Goal: Find specific page/section: Find specific page/section

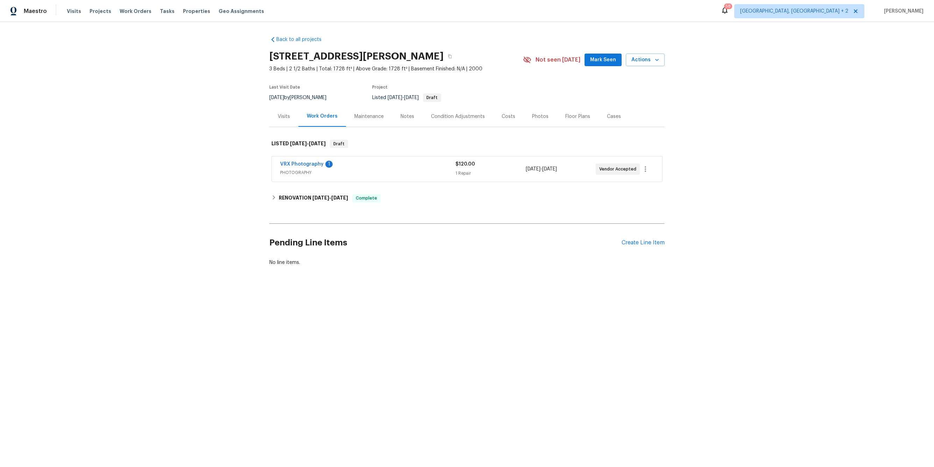
click at [467, 118] on div "Photos" at bounding box center [540, 116] width 16 height 7
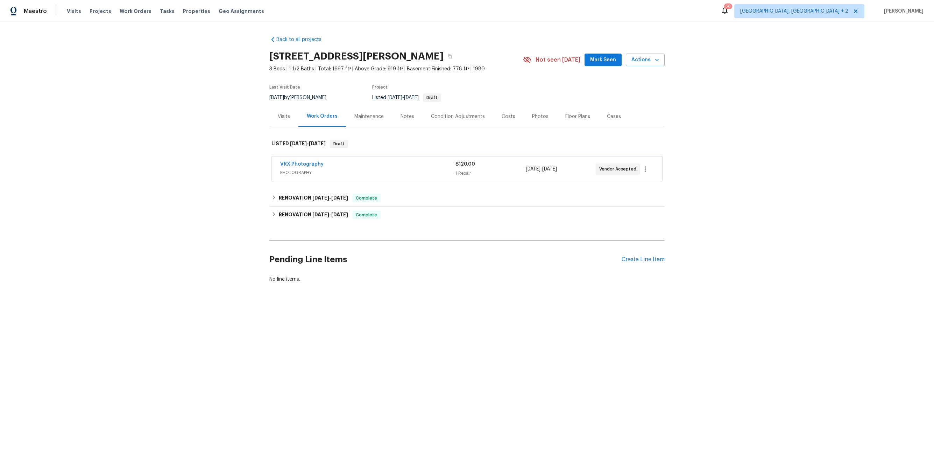
click at [542, 115] on div "Photos" at bounding box center [540, 116] width 16 height 7
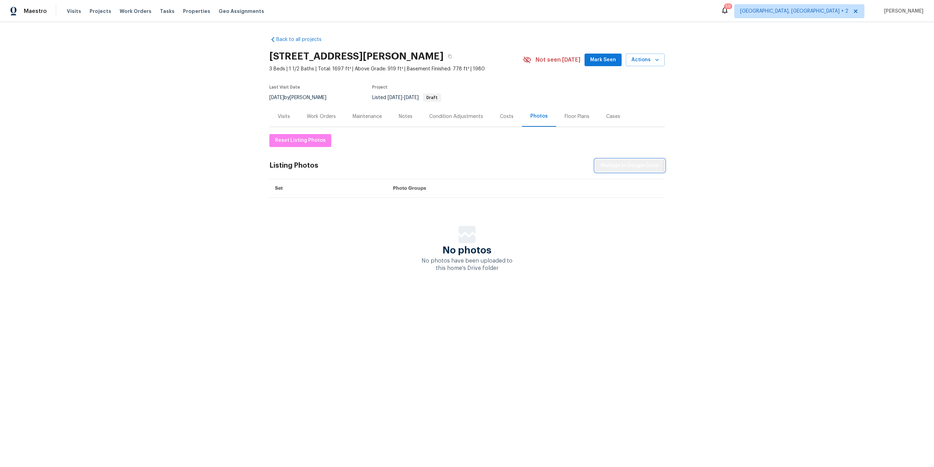
click at [632, 165] on span "Manage in Google Drive" at bounding box center [630, 165] width 58 height 9
